Goal: Task Accomplishment & Management: Manage account settings

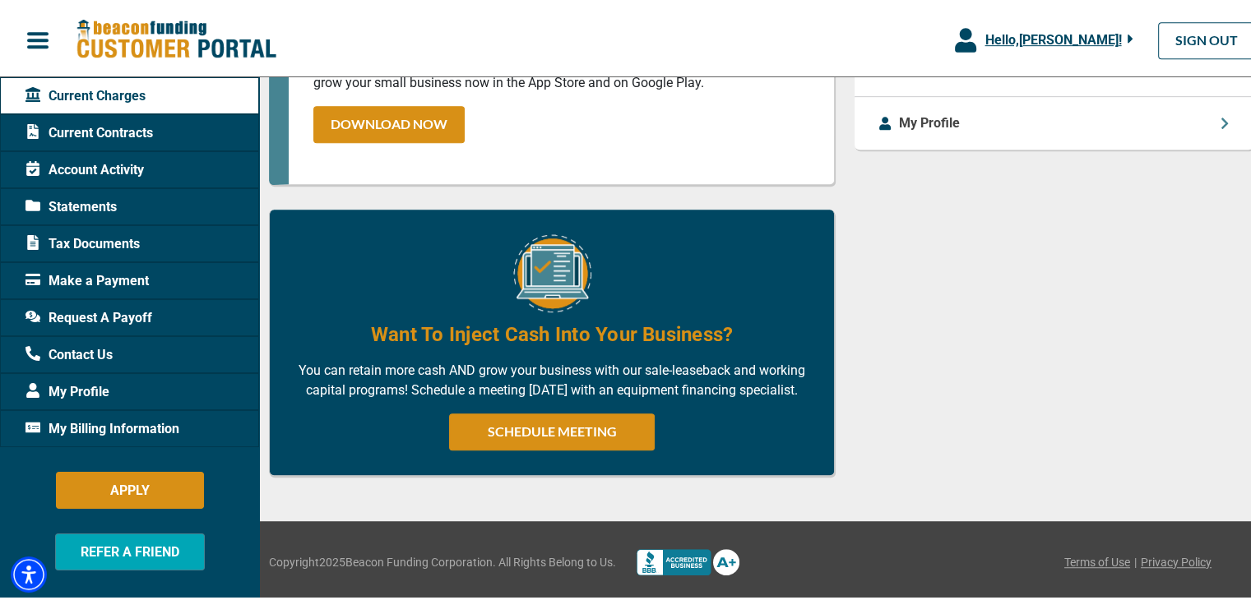
scroll to position [946, 0]
click at [148, 420] on span "My Billing Information" at bounding box center [102, 426] width 154 height 20
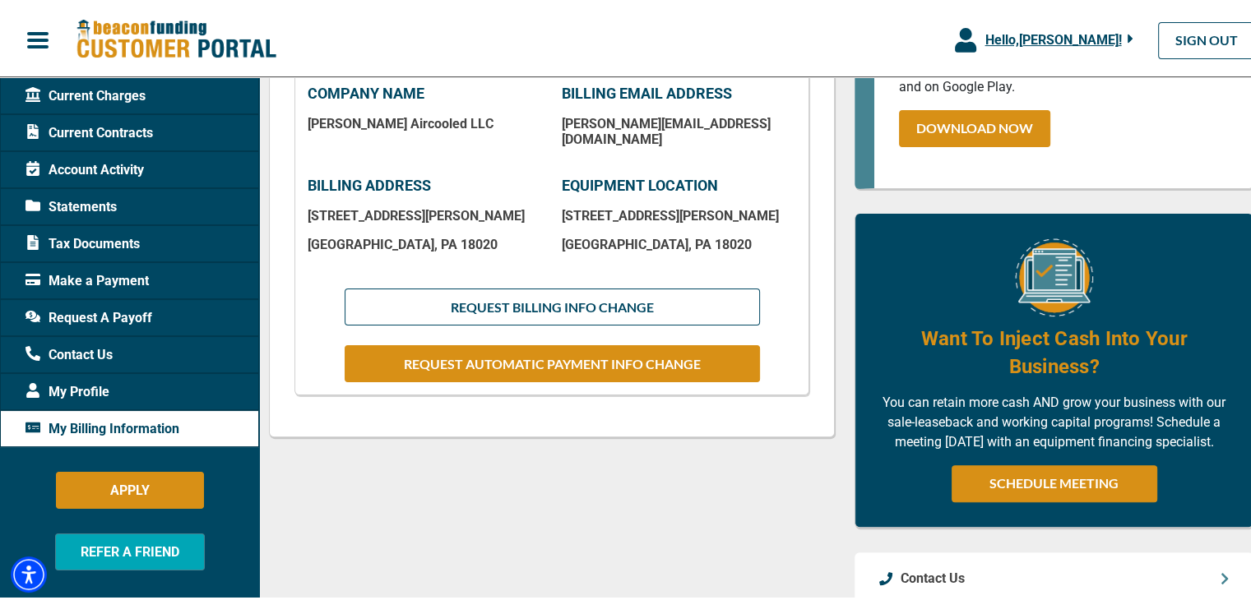
scroll to position [411, 0]
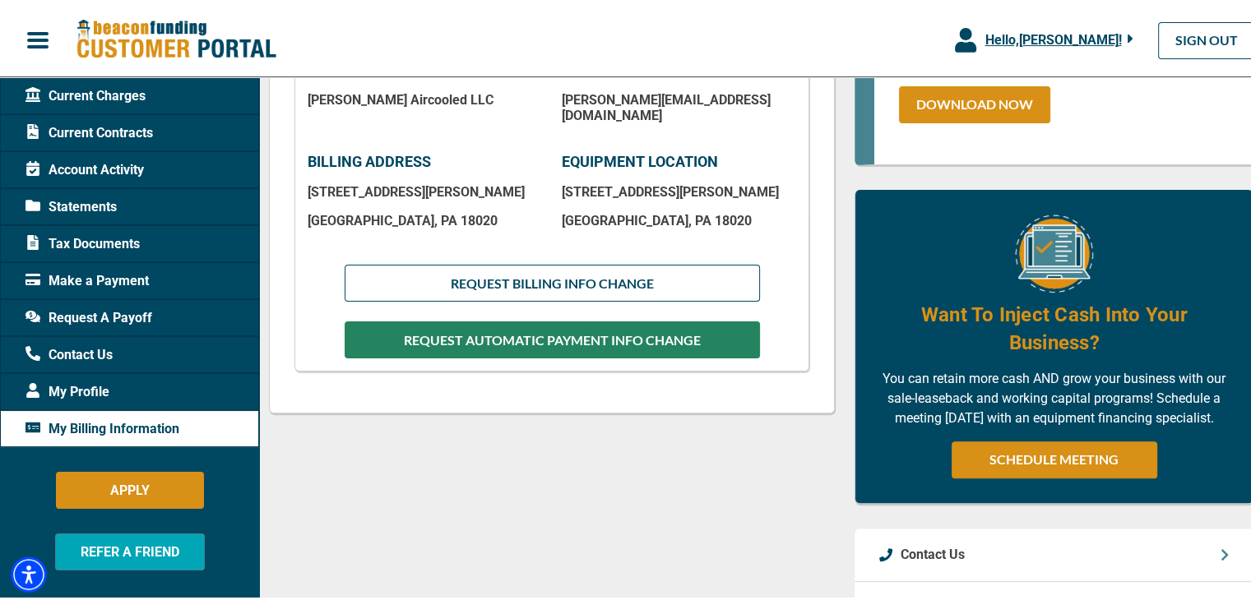
click at [405, 330] on button "REQUEST AUTOMATIC PAYMENT INFO CHANGE" at bounding box center [552, 336] width 415 height 37
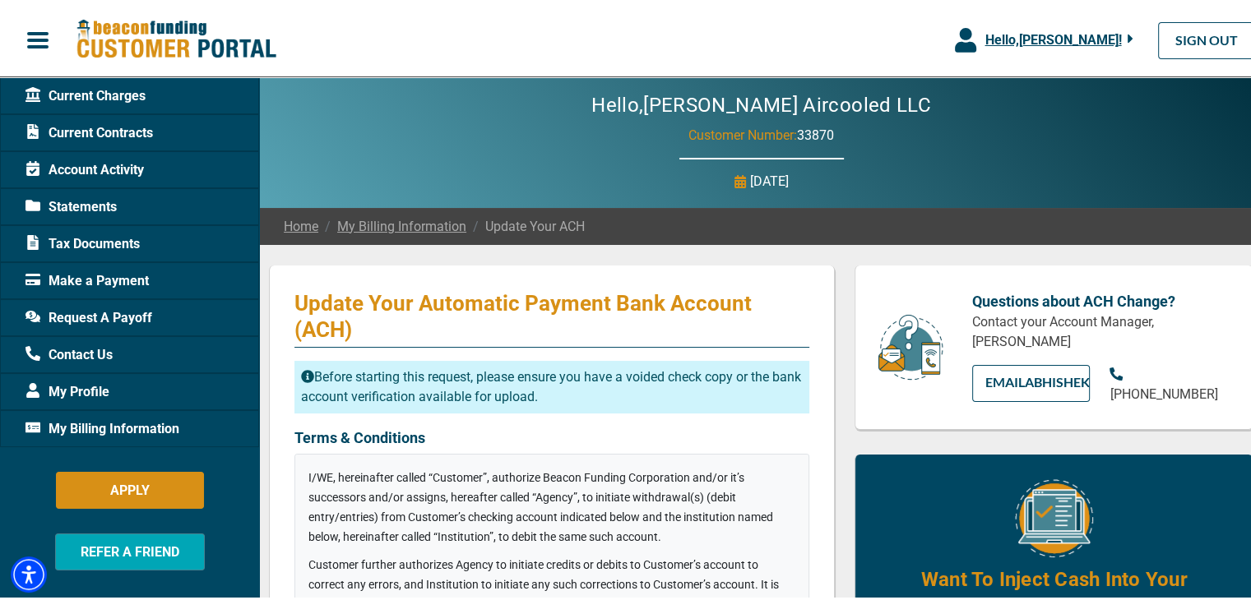
checkbox input "true"
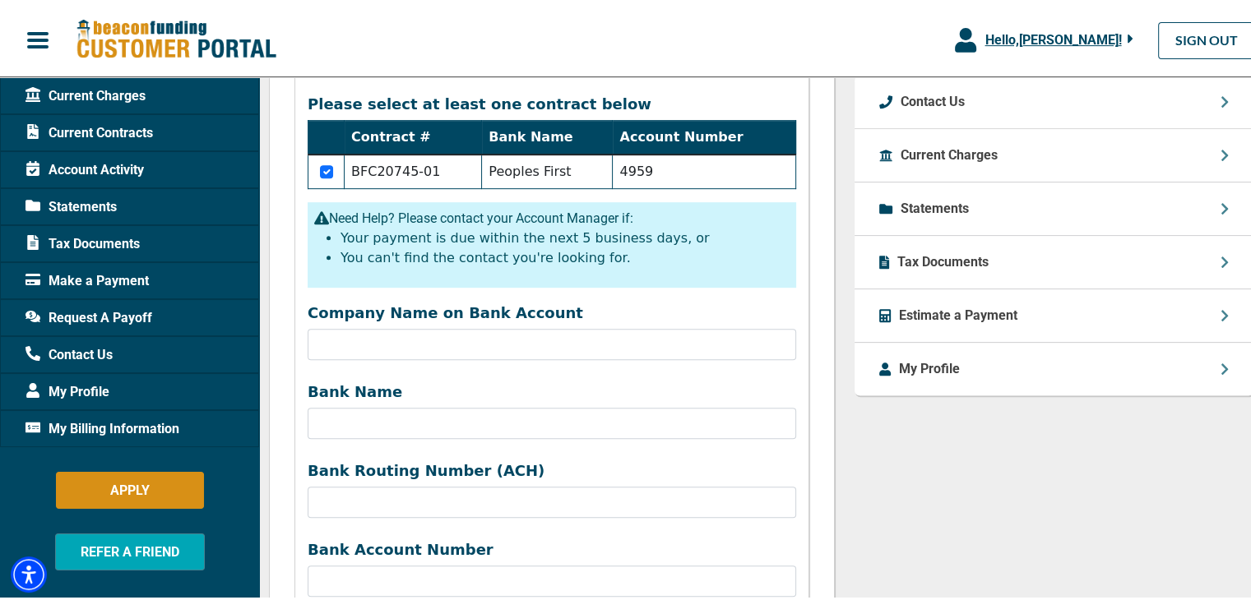
scroll to position [740, 0]
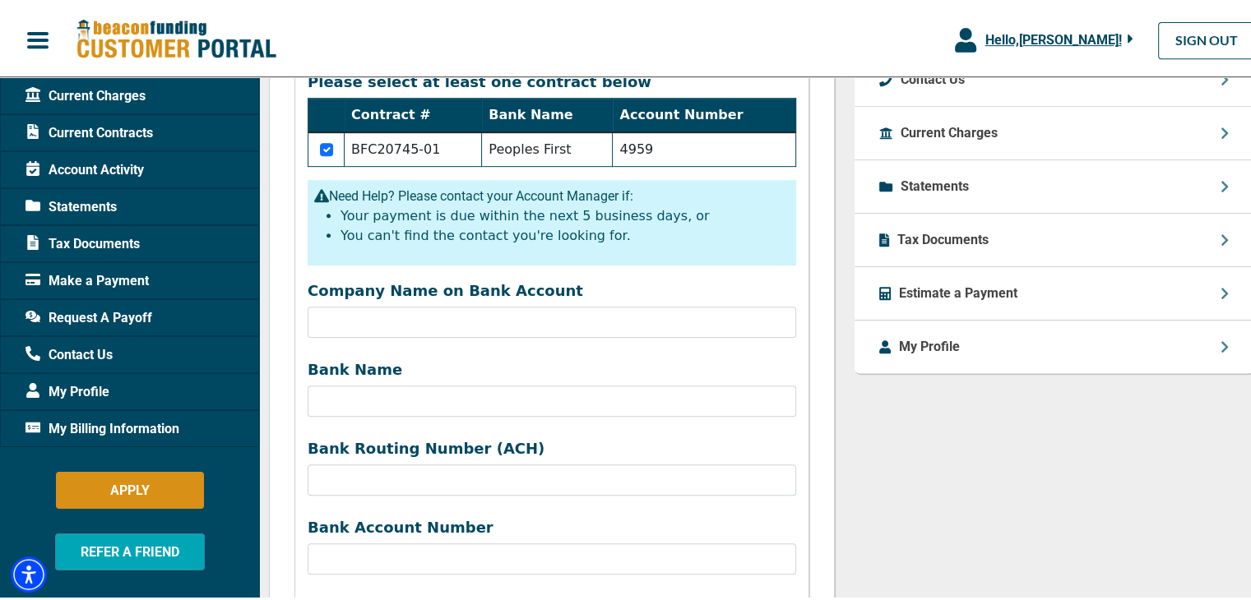
click at [290, 267] on div "Update Your Automatic Payment Bank Account (ACH) Before starting this request, …" at bounding box center [552, 219] width 566 height 1394
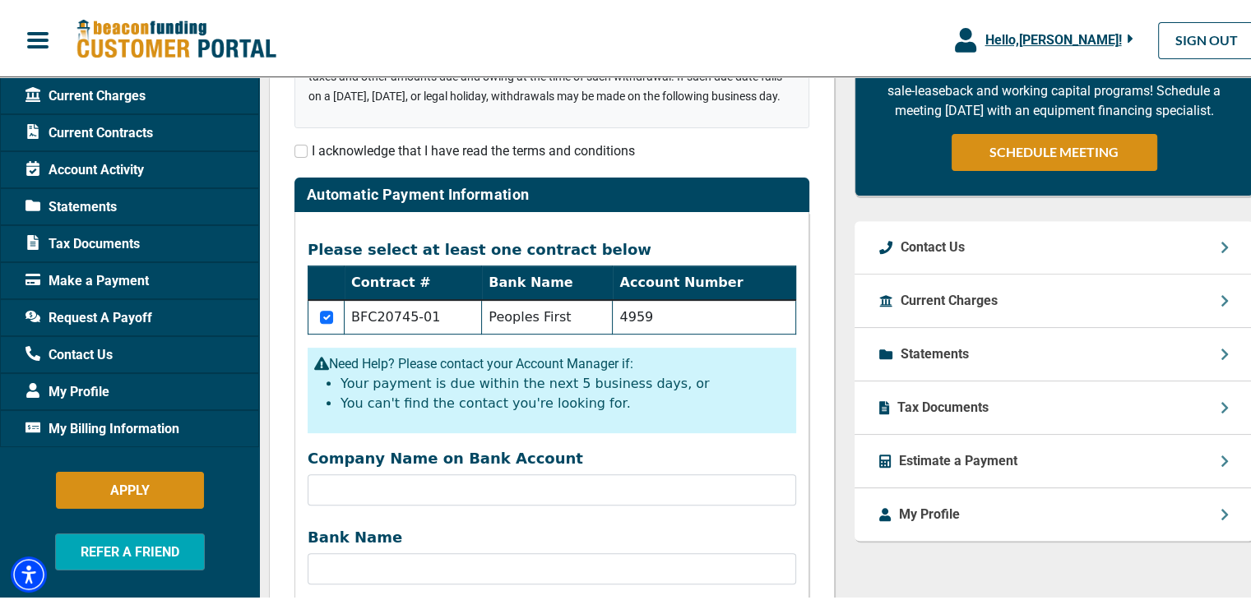
scroll to position [576, 0]
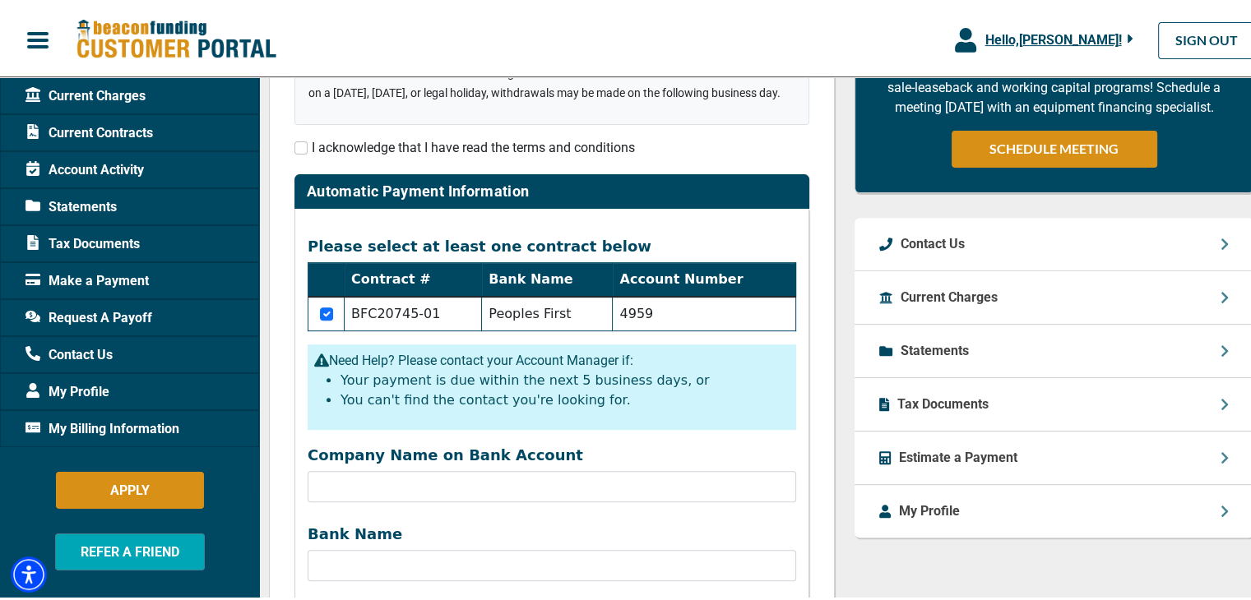
click at [833, 280] on div "Update Your Automatic Payment Bank Account (ACH) Before starting this request, …" at bounding box center [551, 396] width 585 height 1419
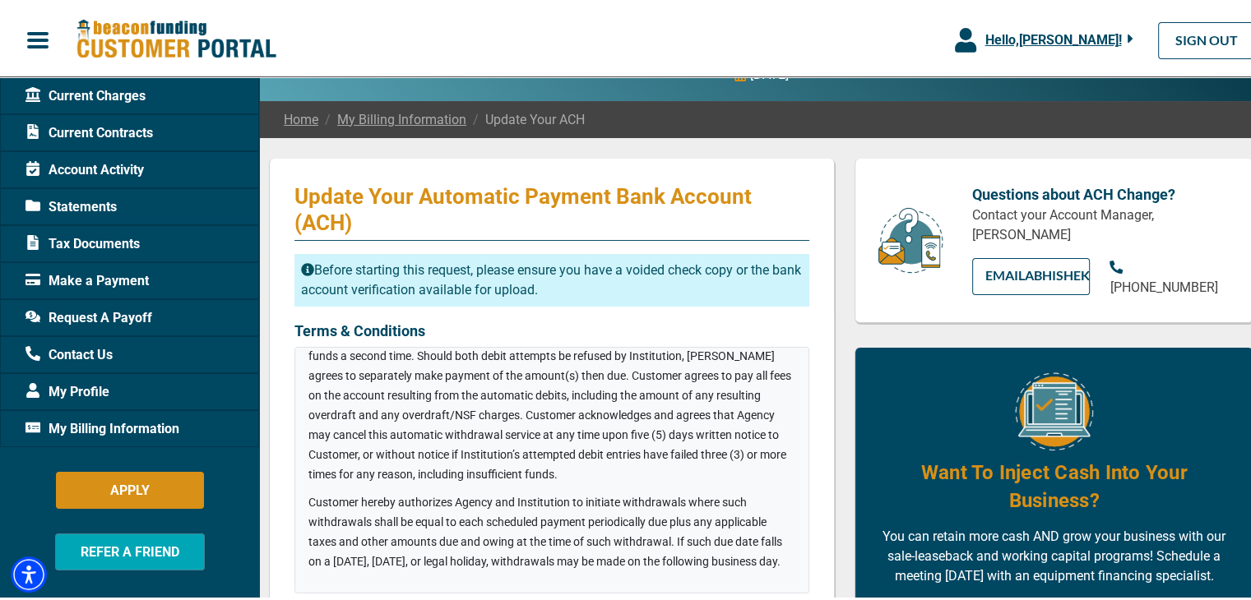
scroll to position [82, 0]
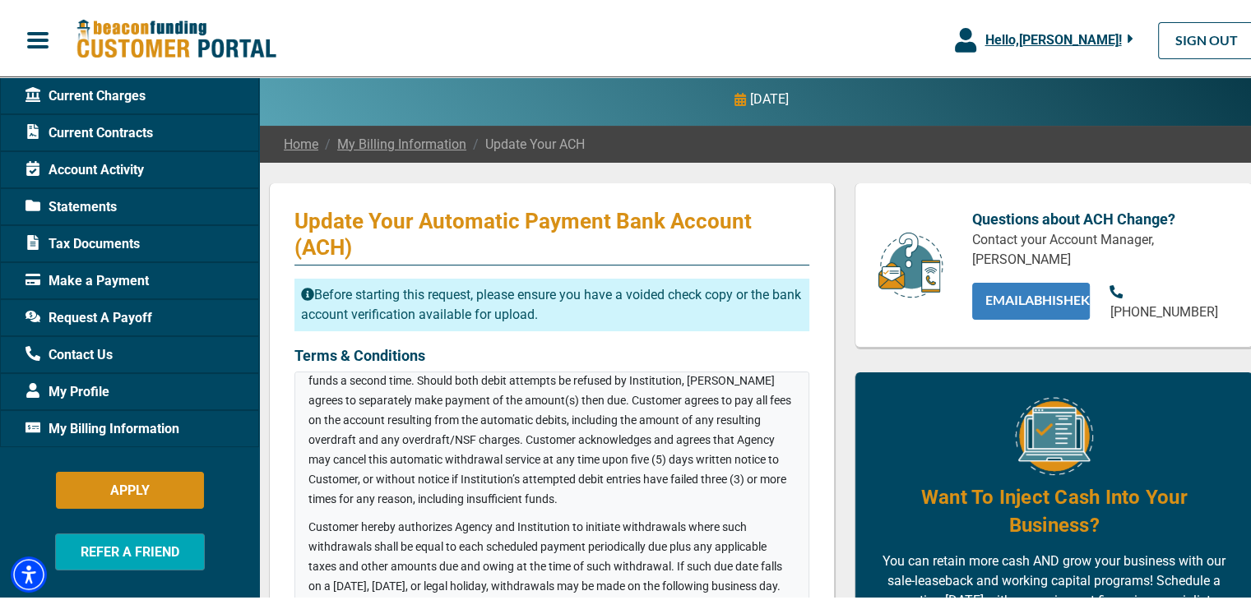
click at [990, 317] on link "EMAIL Abhishek" at bounding box center [1031, 298] width 118 height 37
click at [1019, 313] on link "EMAIL Abhishek" at bounding box center [1031, 298] width 118 height 37
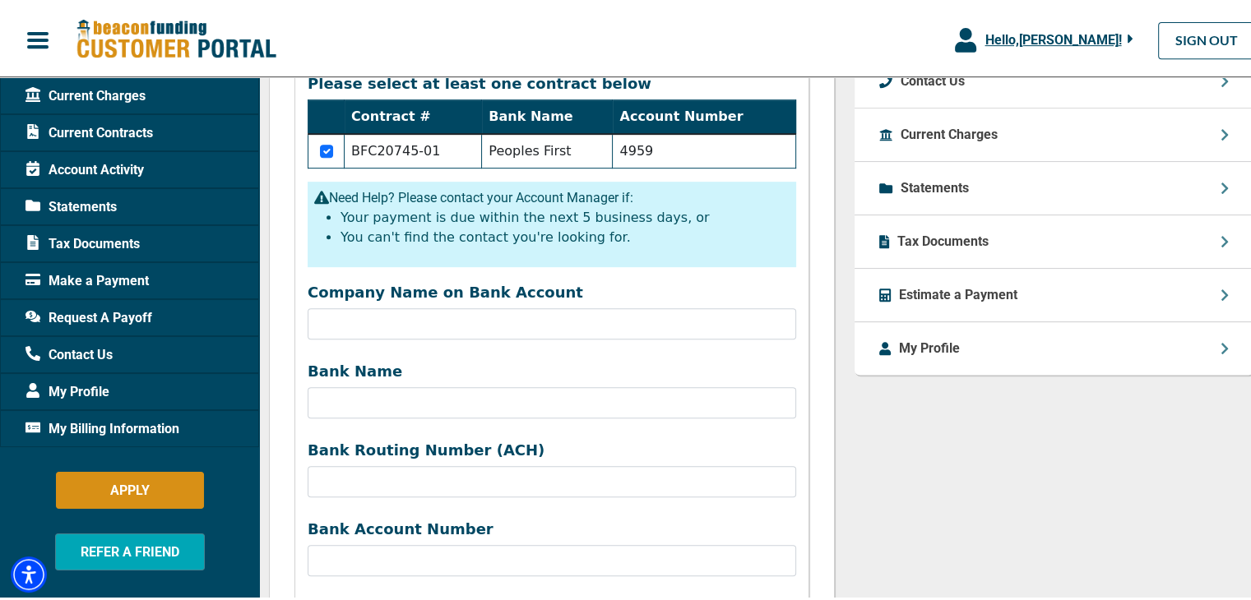
scroll to position [740, 0]
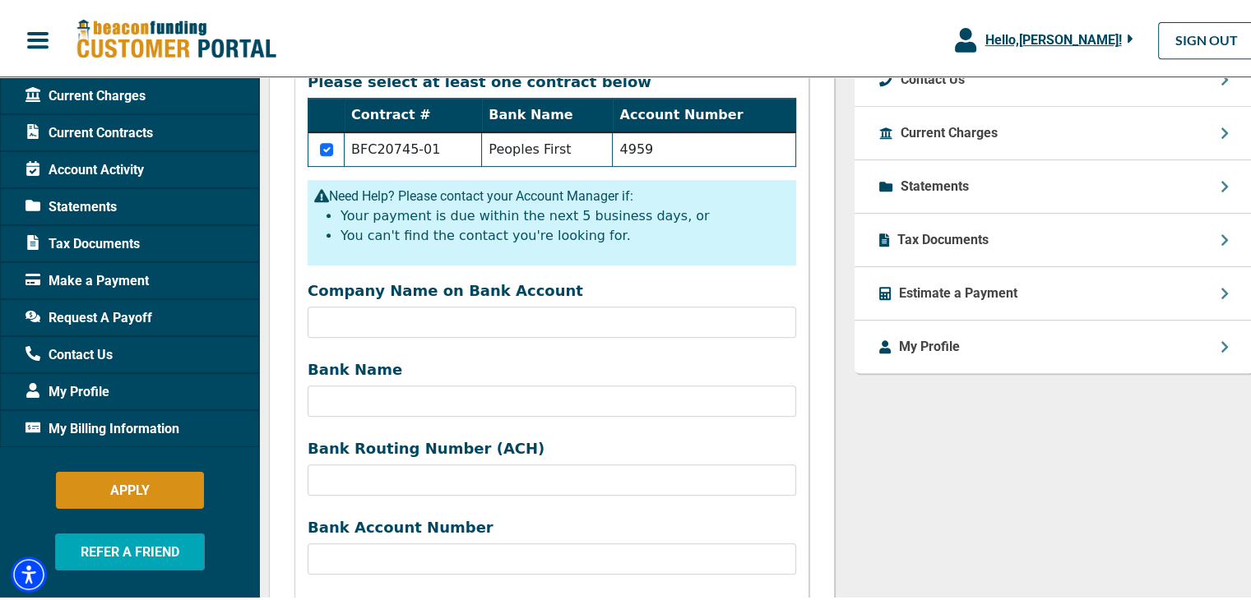
click at [822, 294] on div "Update Your Automatic Payment Bank Account (ACH) Before starting this request, …" at bounding box center [552, 219] width 566 height 1394
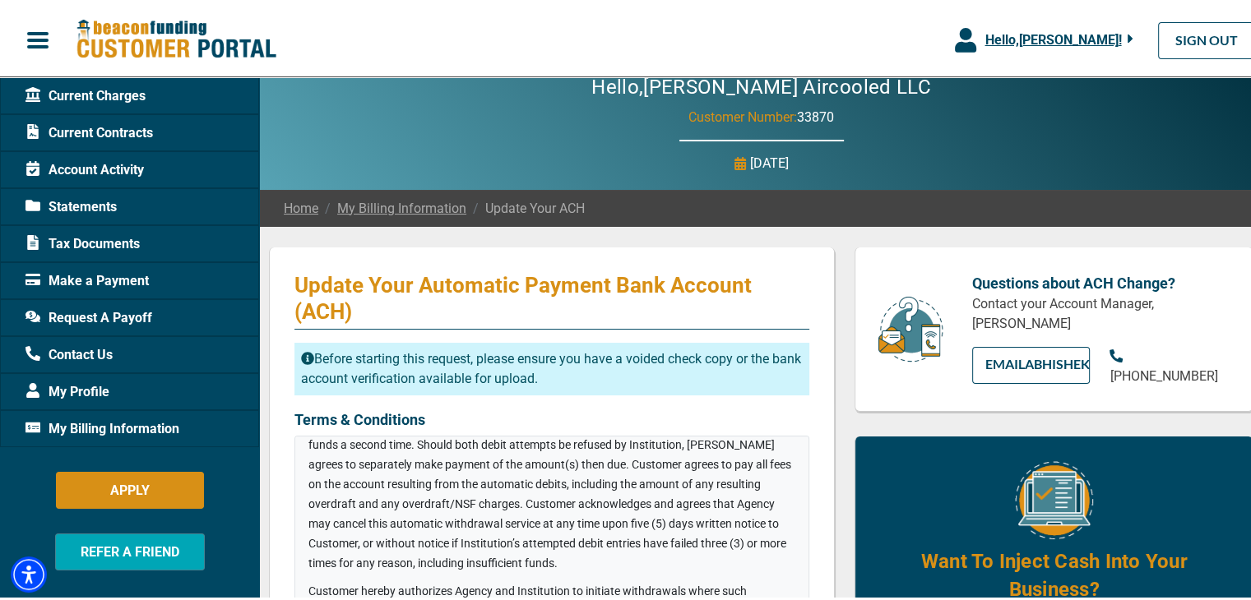
scroll to position [0, 0]
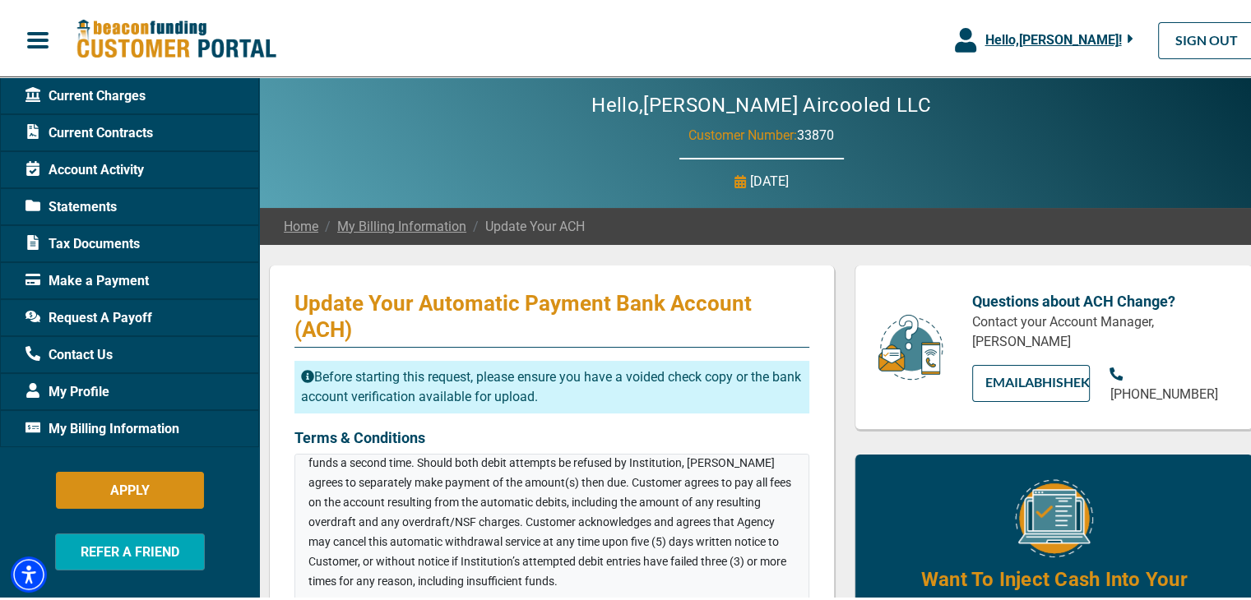
click at [734, 178] on icon at bounding box center [740, 178] width 12 height 13
click at [750, 174] on p "[DATE]" at bounding box center [769, 179] width 39 height 20
click at [96, 350] on span "Contact Us" at bounding box center [68, 352] width 87 height 20
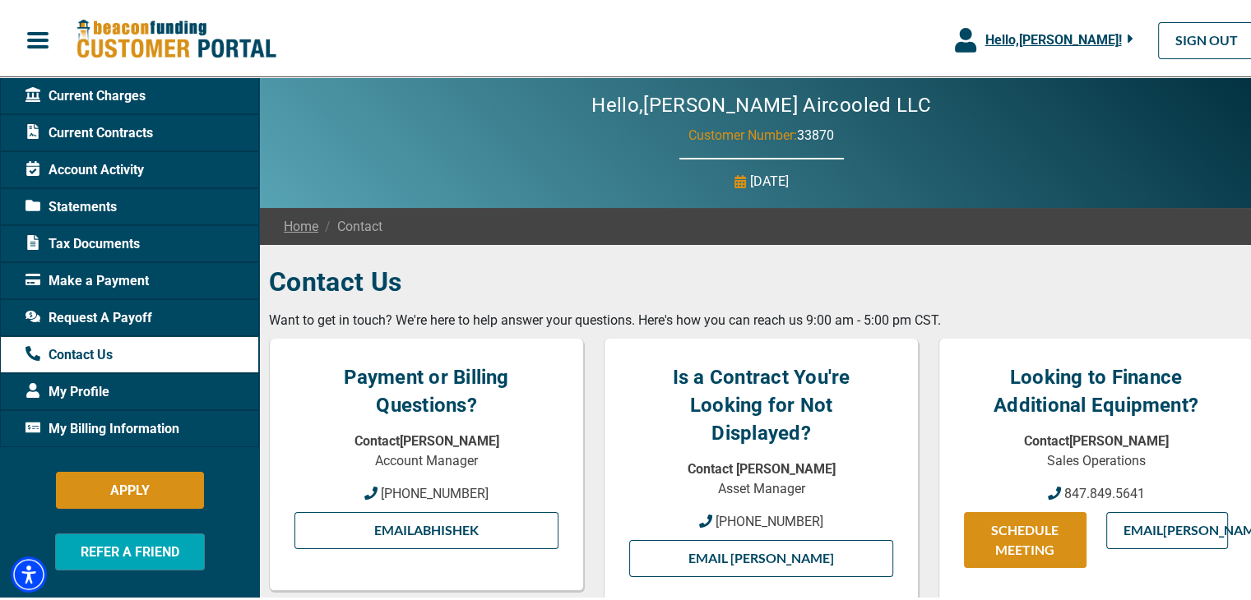
click at [109, 275] on span "Make a Payment" at bounding box center [86, 278] width 123 height 20
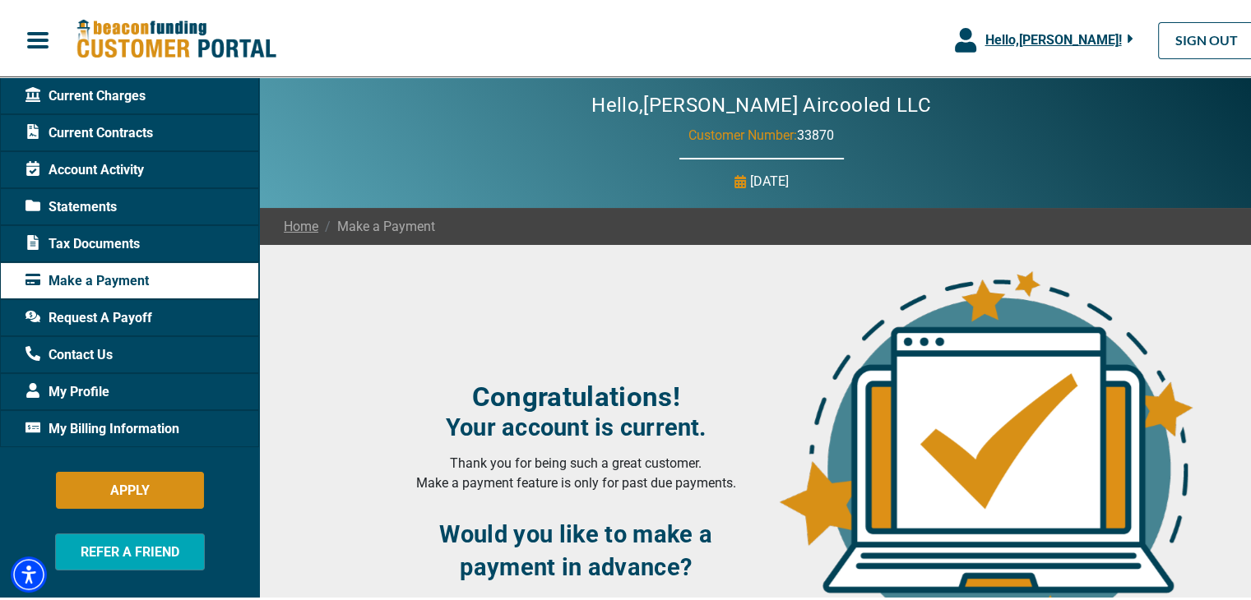
click at [95, 352] on span "Contact Us" at bounding box center [68, 352] width 87 height 20
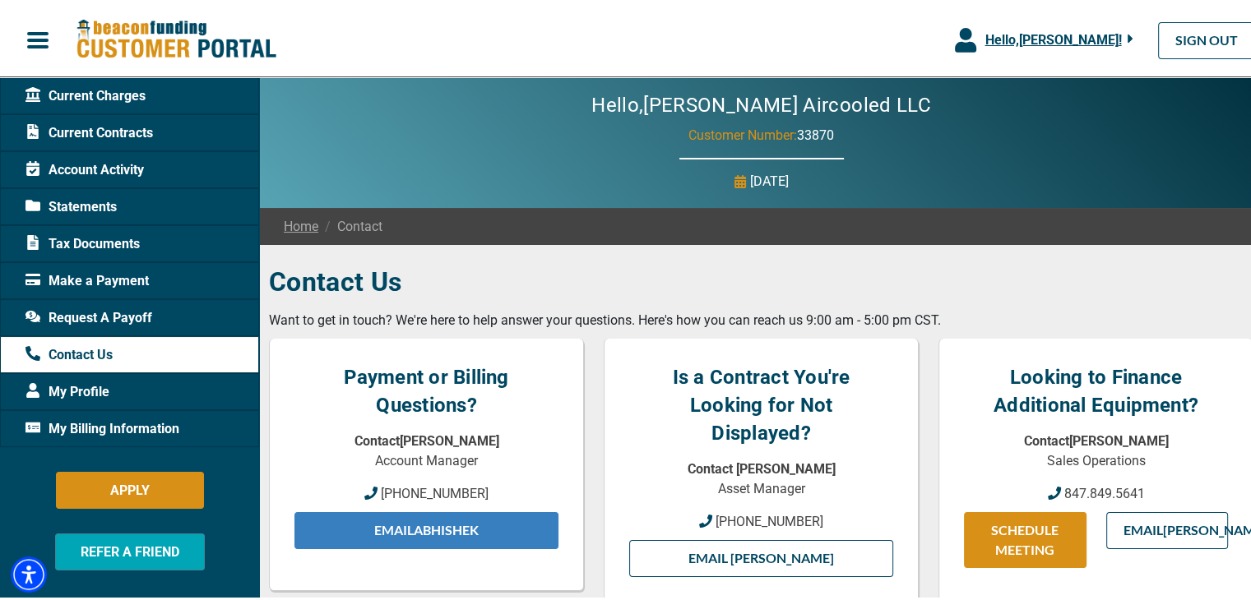
click at [458, 528] on link "Email Abhishek" at bounding box center [426, 527] width 264 height 37
